Goal: Task Accomplishment & Management: Manage account settings

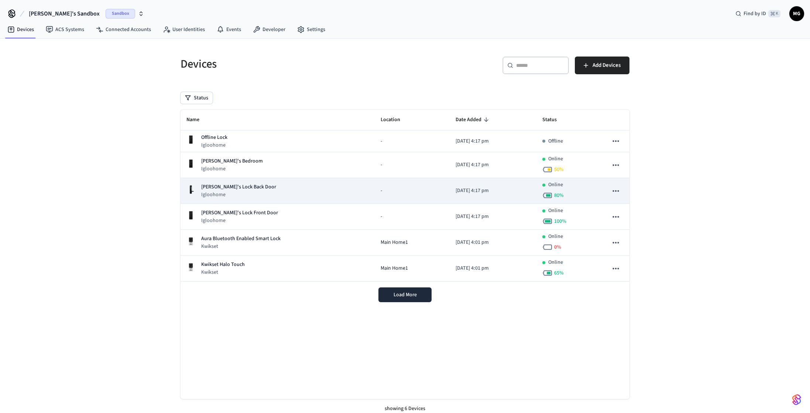
click at [281, 190] on div "[PERSON_NAME]'s Lock Back Door Igloohome" at bounding box center [277, 190] width 182 height 15
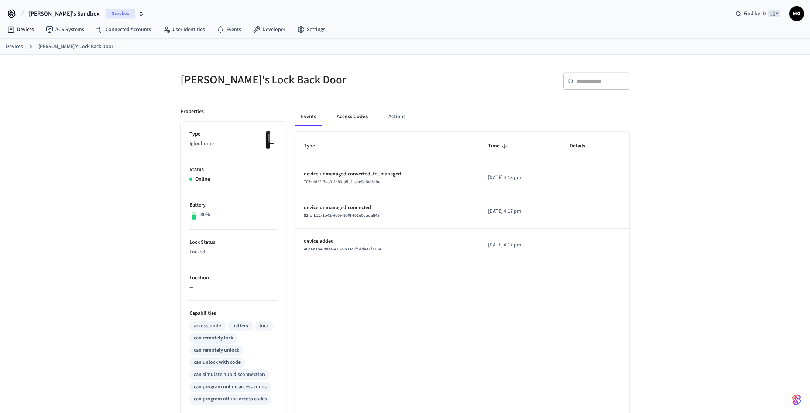
click at [353, 119] on button "Access Codes" at bounding box center [352, 117] width 43 height 18
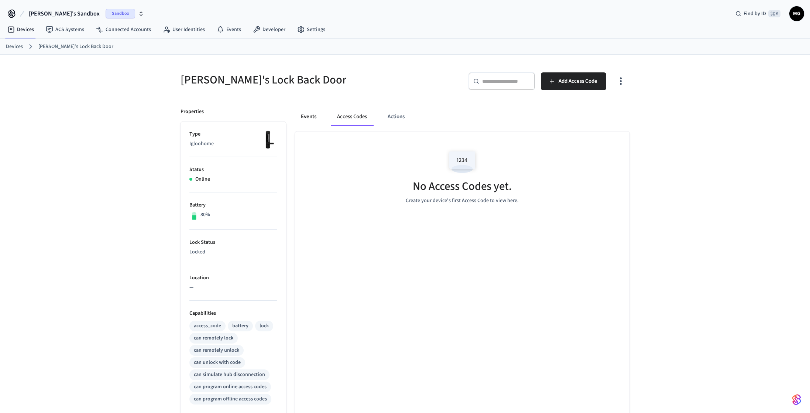
click at [305, 112] on button "Events" at bounding box center [308, 117] width 27 height 18
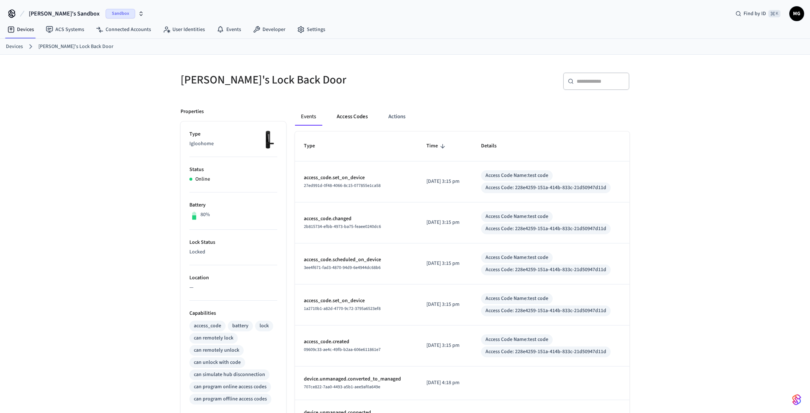
click at [349, 112] on button "Access Codes" at bounding box center [352, 117] width 43 height 18
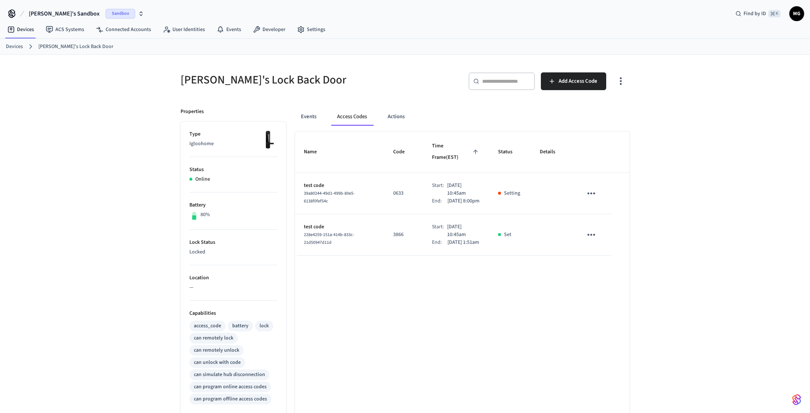
click at [498, 316] on div "Name Code Time Frame (EST) Status Details test code 39a80244-49d1-499b-80e5-613…" at bounding box center [462, 347] width 335 height 433
click at [463, 367] on div "Name Code Time Frame (EST) Status Details test code 5f524bec-eae1-4b38-beac-936…" at bounding box center [462, 347] width 335 height 433
click at [463, 199] on p "[DATE] 8:00pm" at bounding box center [464, 201] width 32 height 8
click at [458, 197] on p "[DATE] 8:00pm" at bounding box center [464, 201] width 32 height 8
click at [308, 190] on span "5f524bec-eae1-4b38-beac-936e99071b57" at bounding box center [329, 197] width 51 height 14
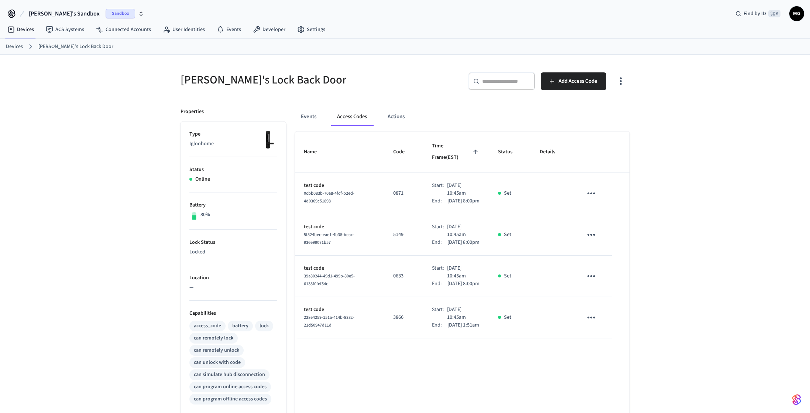
click at [463, 197] on p "[DATE] 8:00pm" at bounding box center [464, 201] width 32 height 8
click at [592, 188] on icon "sticky table" at bounding box center [591, 193] width 11 height 11
click at [606, 202] on li "Edit" at bounding box center [609, 208] width 35 height 20
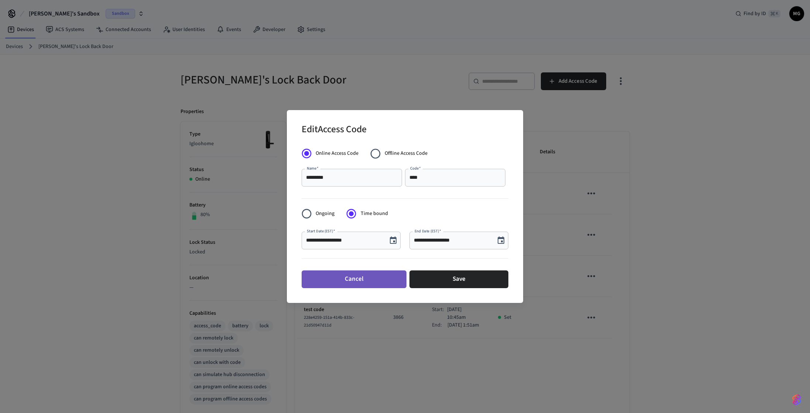
click at [366, 276] on button "Cancel" at bounding box center [354, 279] width 105 height 18
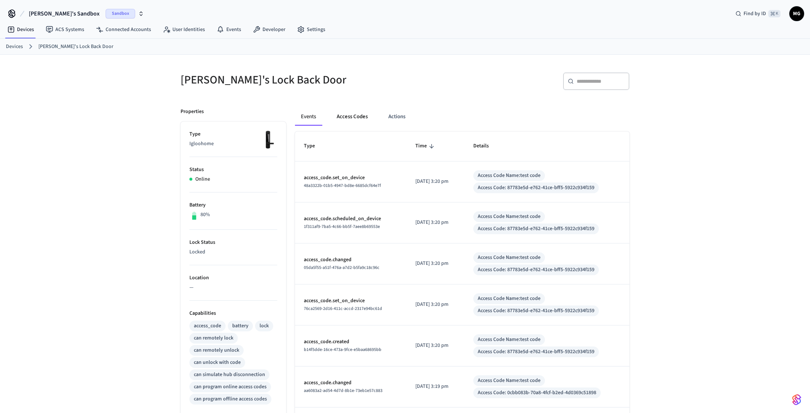
click at [338, 112] on button "Access Codes" at bounding box center [352, 117] width 43 height 18
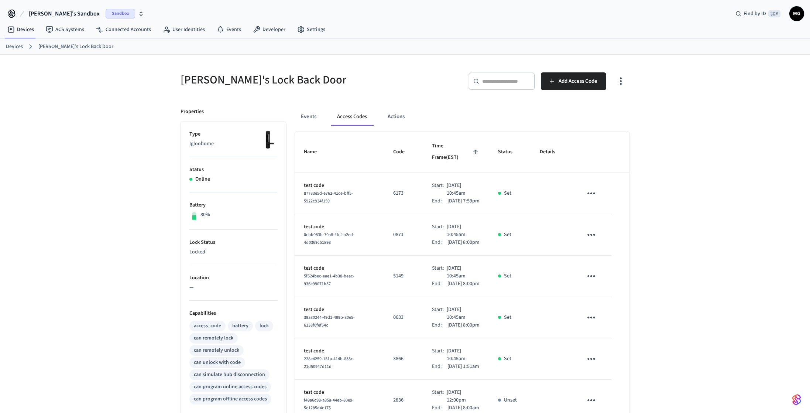
click at [679, 136] on div "Jane's Lock Back Door ​ ​ Add Access Code Properties Type Igloohome Status Onli…" at bounding box center [405, 310] width 810 height 510
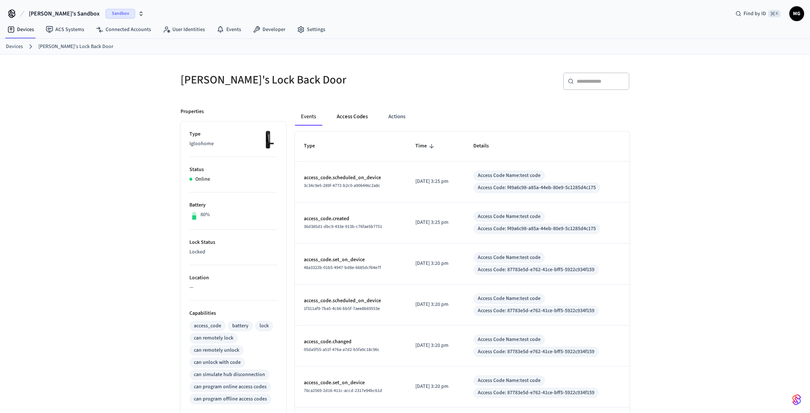
click at [361, 113] on button "Access Codes" at bounding box center [352, 117] width 43 height 18
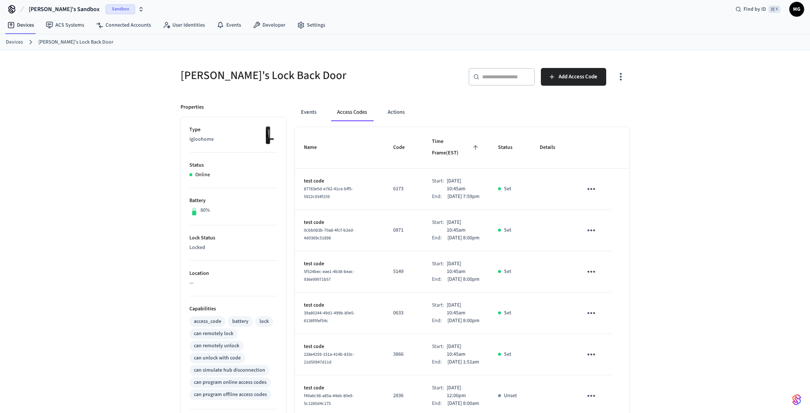
scroll to position [123, 0]
